Goal: Find specific page/section: Find specific page/section

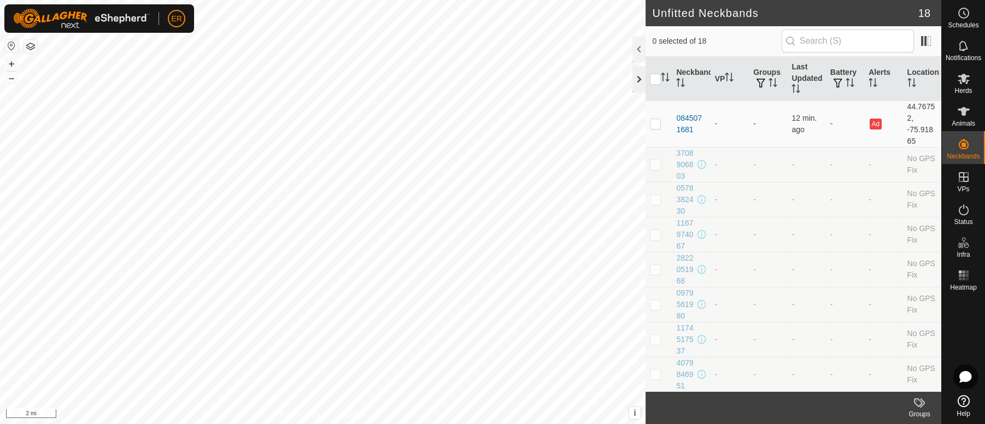
click at [634, 80] on div at bounding box center [639, 79] width 13 height 26
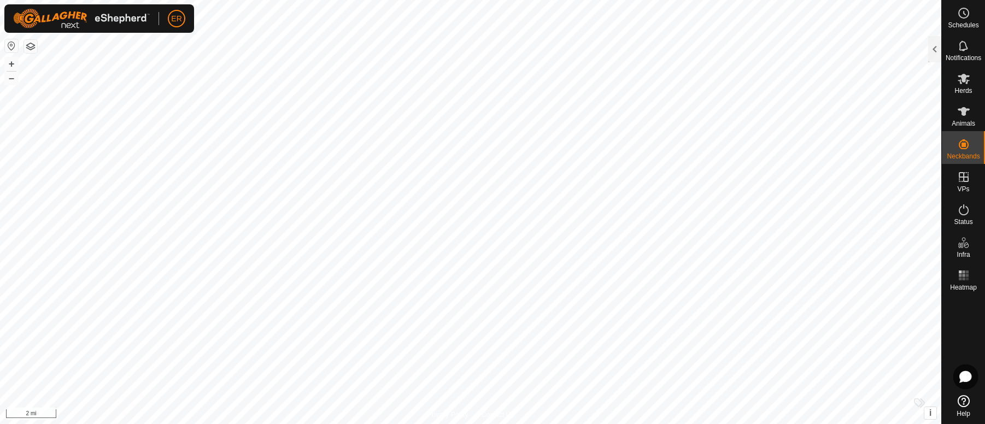
click at [11, 45] on button "button" at bounding box center [11, 45] width 13 height 13
click at [933, 45] on div at bounding box center [935, 49] width 13 height 26
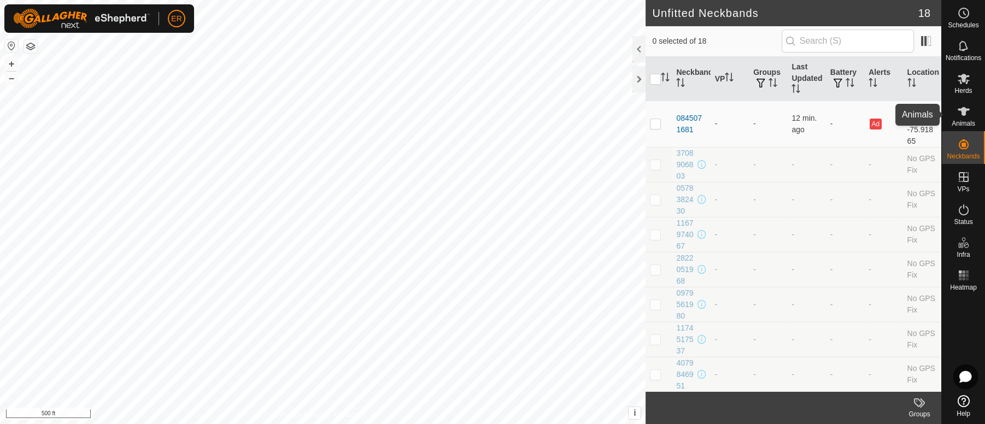
click at [966, 105] on icon at bounding box center [964, 111] width 13 height 13
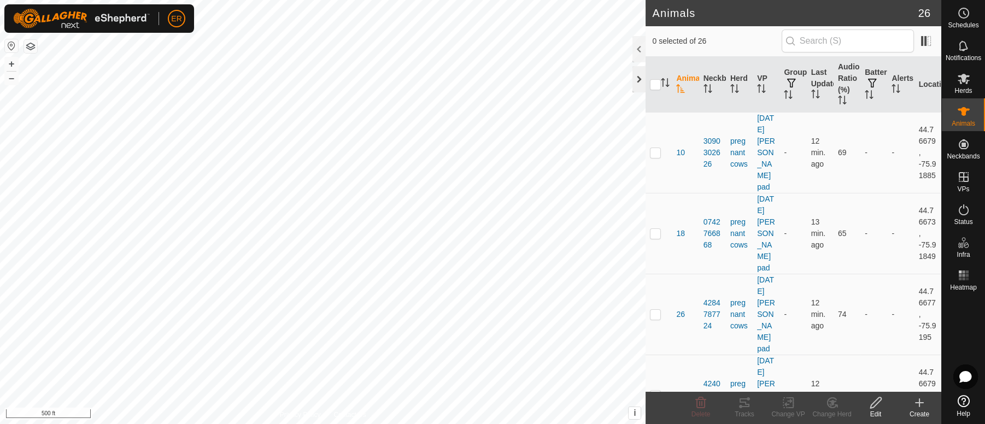
click at [634, 79] on div at bounding box center [639, 79] width 13 height 26
